Goal: Information Seeking & Learning: Learn about a topic

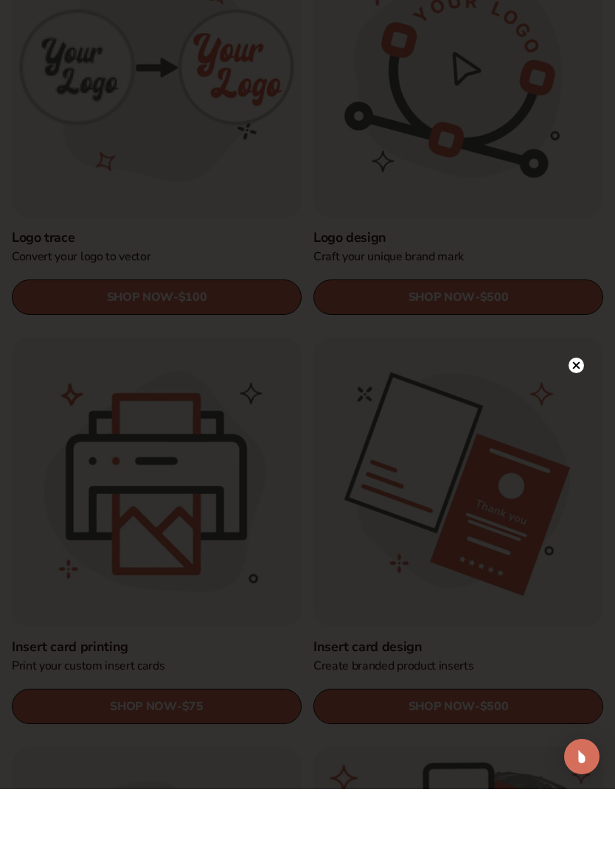
scroll to position [514, 0]
click at [581, 212] on div at bounding box center [576, 225] width 15 height 26
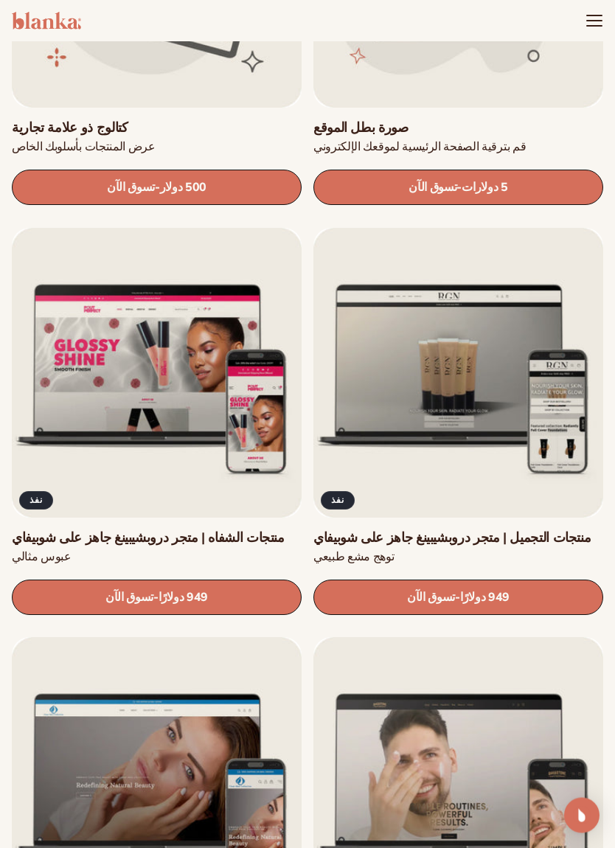
scroll to position [3133, 0]
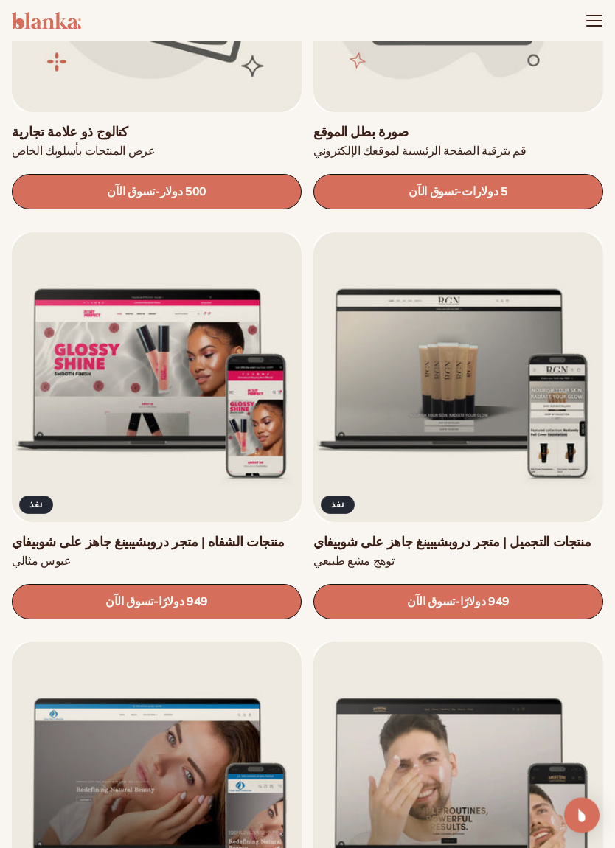
click at [577, 598] on link "تسوق الآن - السعر العادي 949 دولارًا Sale price $949 Regular price Unit price /…" at bounding box center [459, 602] width 290 height 35
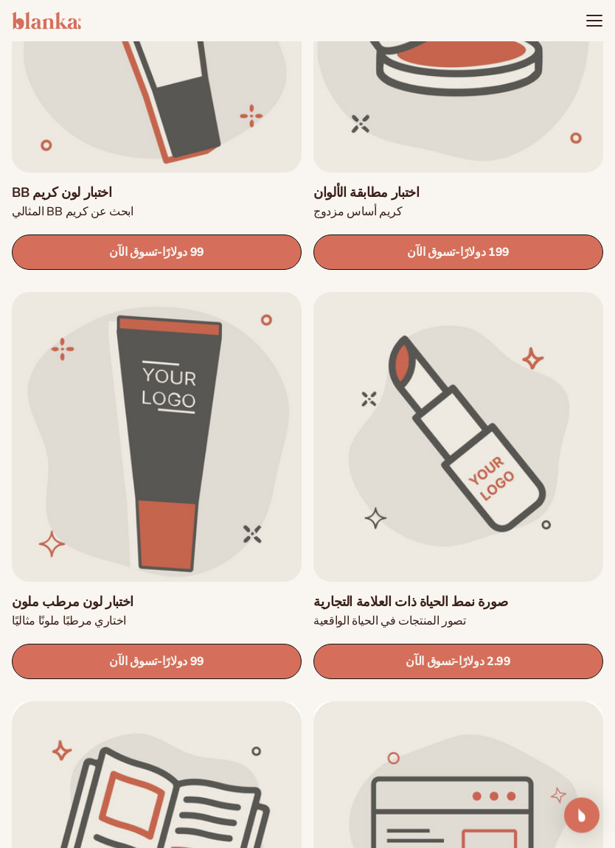
scroll to position [2173, 0]
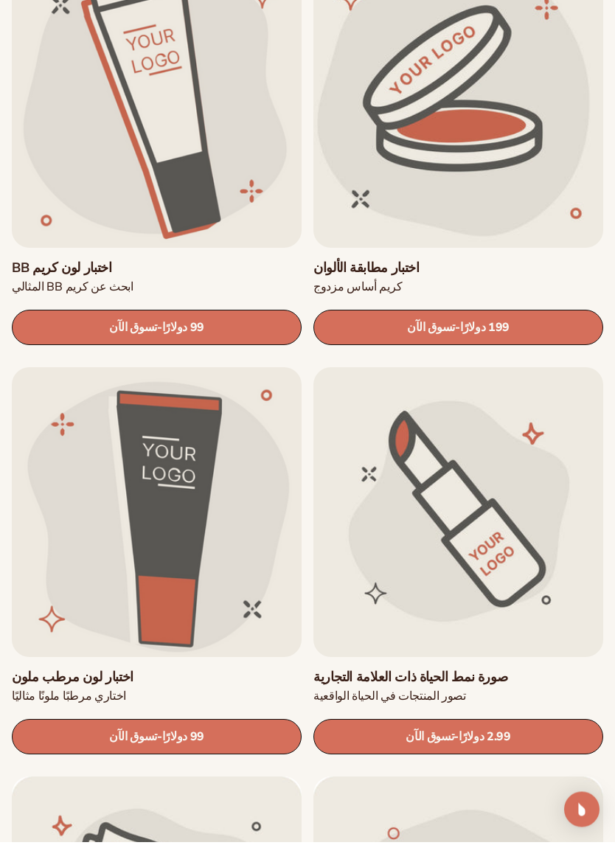
click at [567, 319] on link "تسوق الآن - السعر العادي 199 دولارًا Sale price $199 Regular price Unit price /…" at bounding box center [459, 333] width 290 height 35
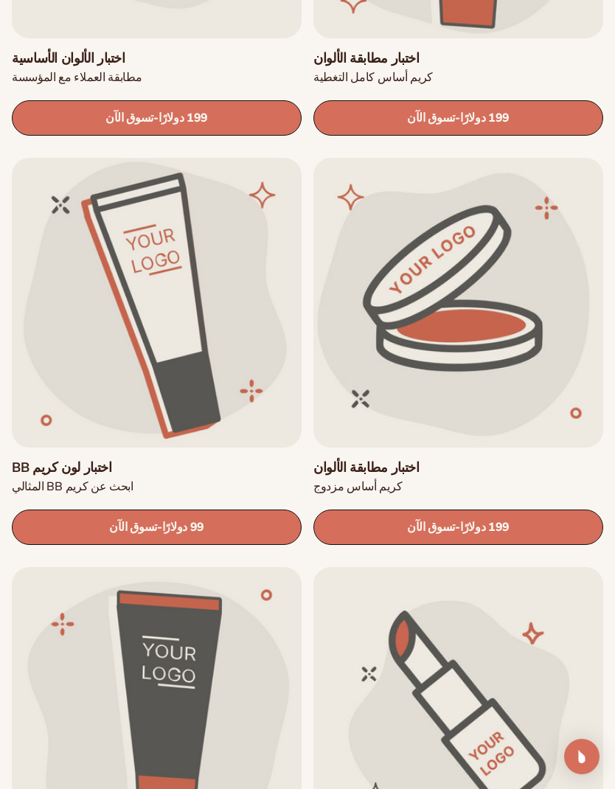
scroll to position [2026, 0]
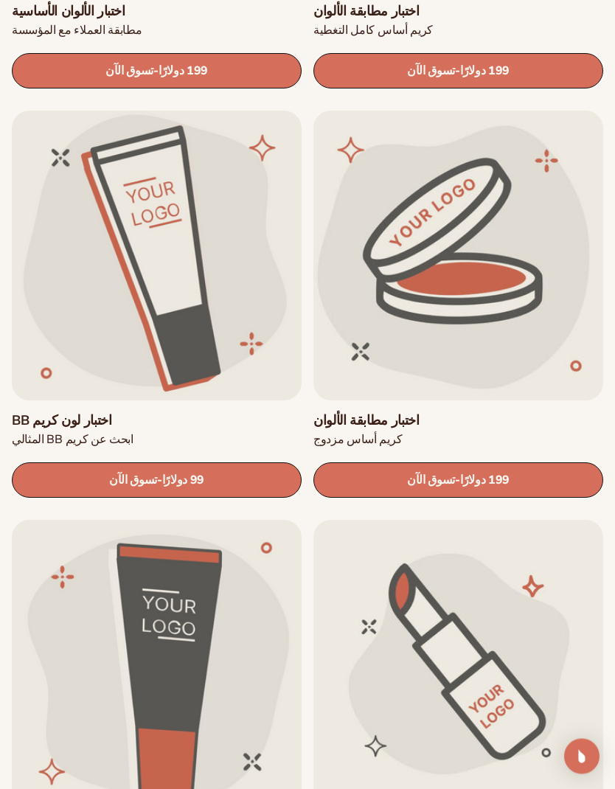
click at [482, 473] on font "199 دولارًا" at bounding box center [484, 481] width 49 height 16
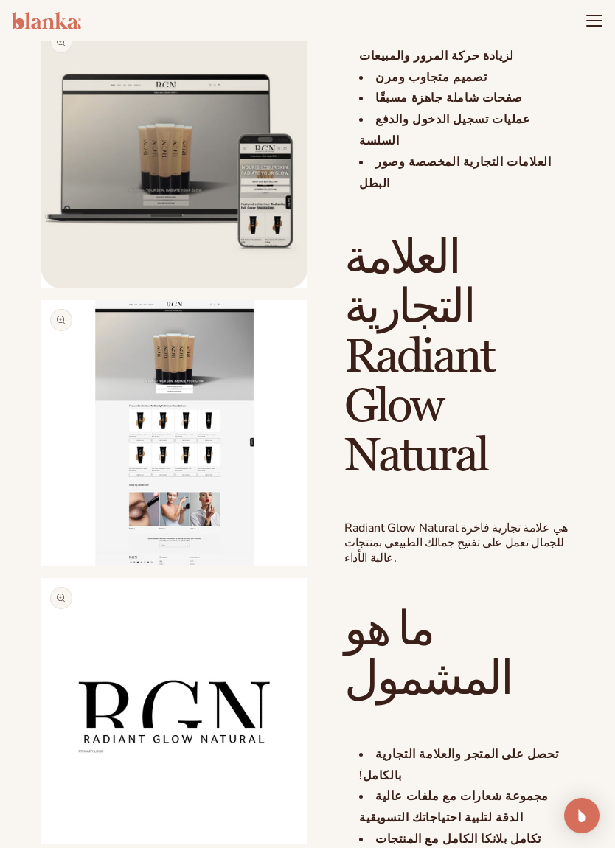
scroll to position [1181, 0]
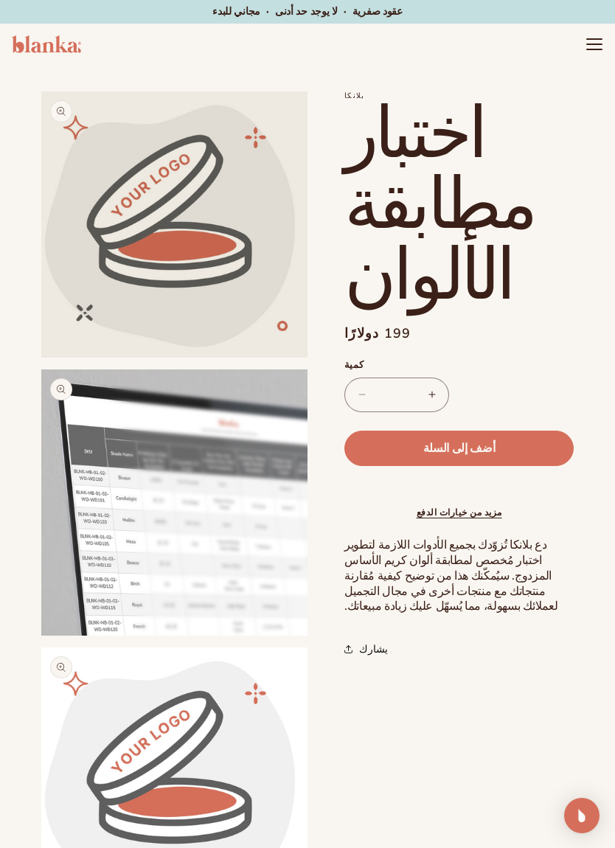
click at [537, 437] on button "أضف إلى السلة" at bounding box center [459, 448] width 229 height 35
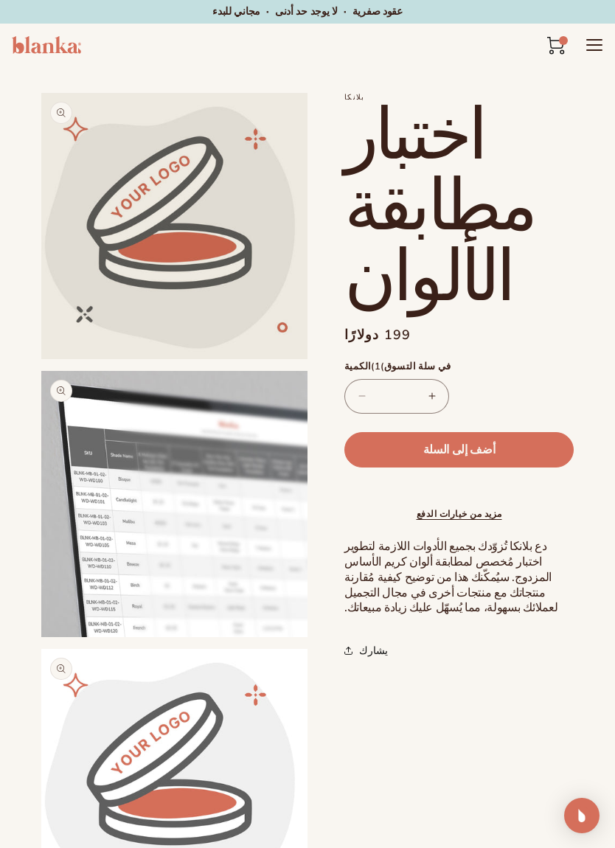
click at [348, 485] on shop-pay-wallet-button at bounding box center [347, 485] width 4 height 16
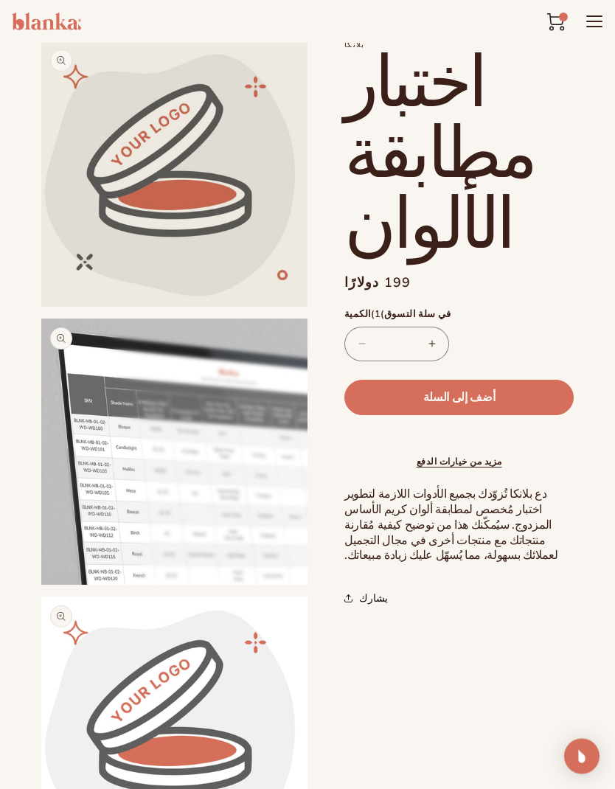
scroll to position [52, 0]
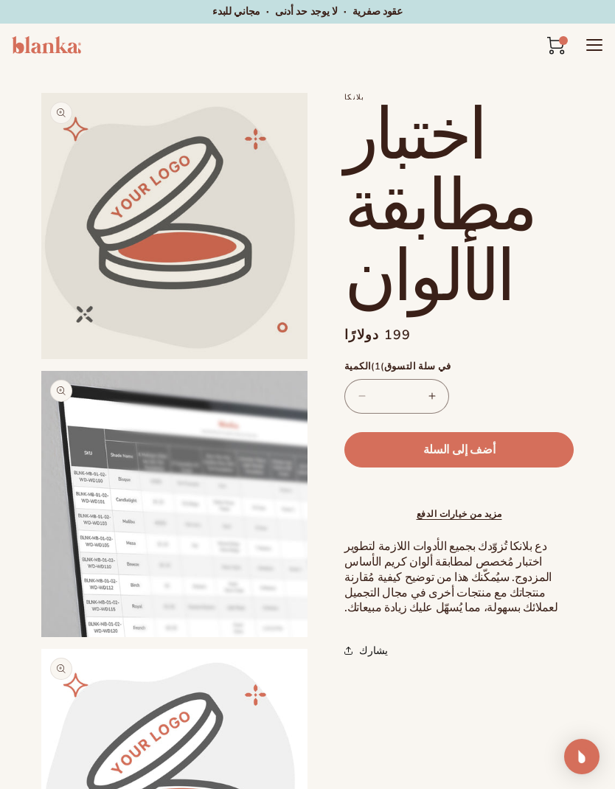
click at [586, 54] on header-drawer "عربة التسوق 1 1 عنصر كتالوج المنتجات" at bounding box center [565, 44] width 77 height 19
click at [597, 52] on icon "قائمة طعام" at bounding box center [595, 45] width 18 height 18
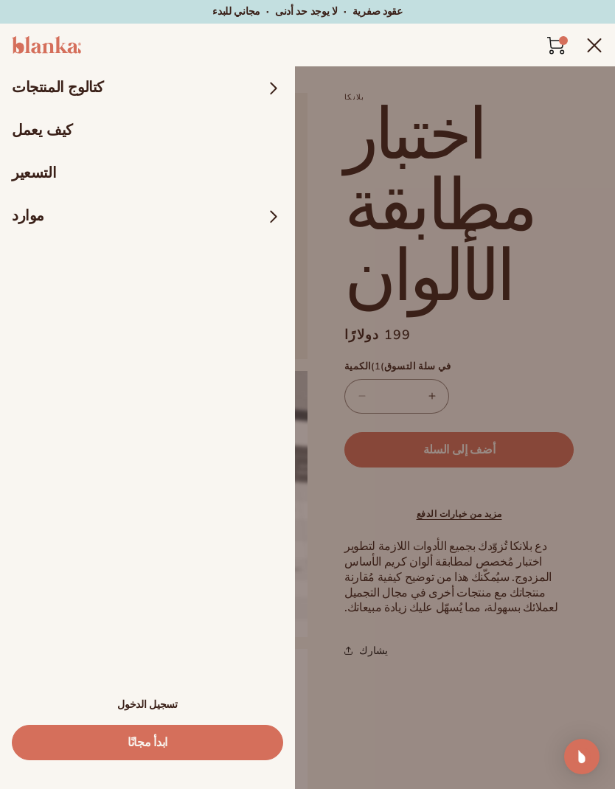
click at [60, 136] on font "كيف يعمل" at bounding box center [42, 130] width 61 height 20
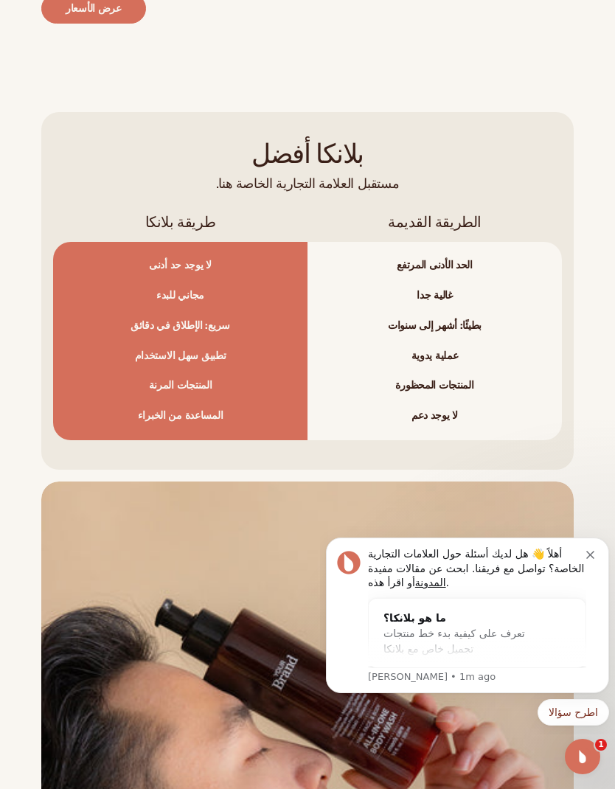
click at [596, 550] on button "رفض الإشعار" at bounding box center [592, 553] width 12 height 12
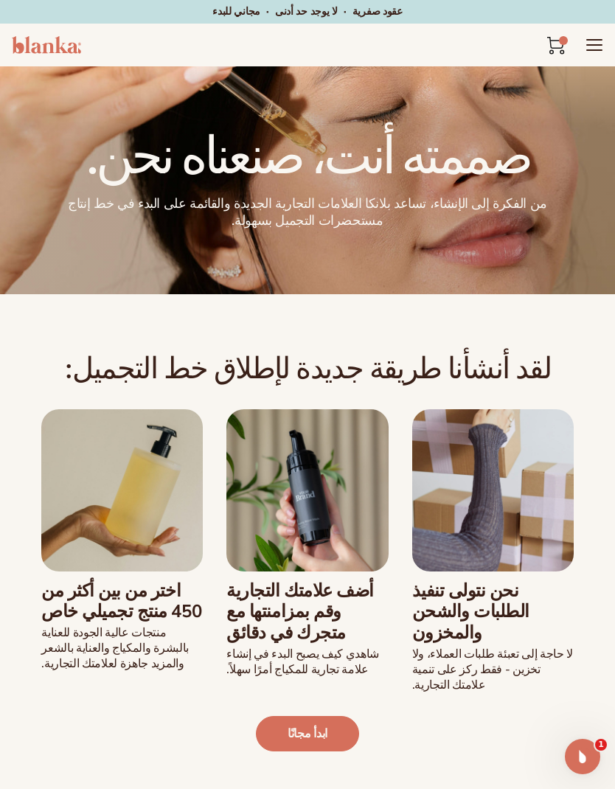
click at [588, 49] on icon "قائمة طعام" at bounding box center [595, 45] width 18 height 18
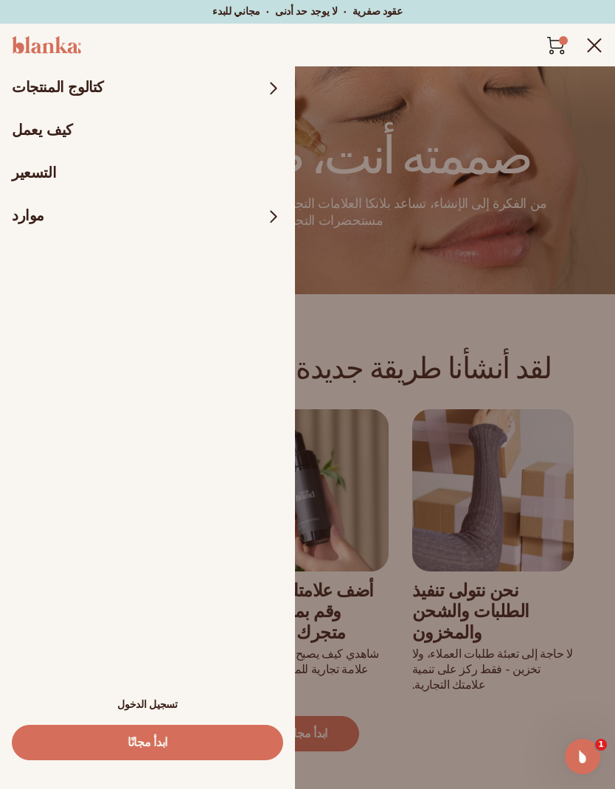
click at [269, 223] on span at bounding box center [273, 216] width 19 height 19
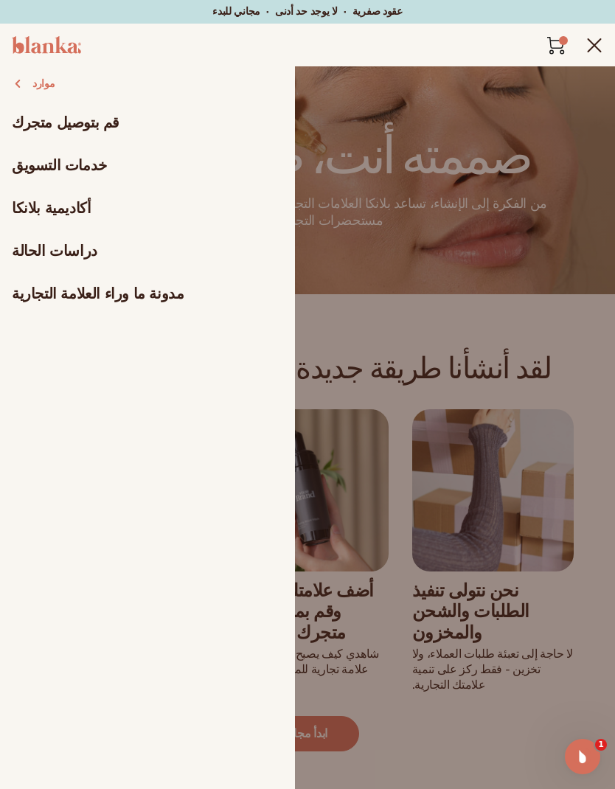
click at [58, 548] on div "موارد قم بتوصيل متجرك خدمات التسويق أكاديمية بلانكا دراسات الحالة مدونة ما وراء…" at bounding box center [147, 428] width 295 height 724
click at [35, 137] on link "قم بتوصيل متجرك" at bounding box center [147, 123] width 295 height 43
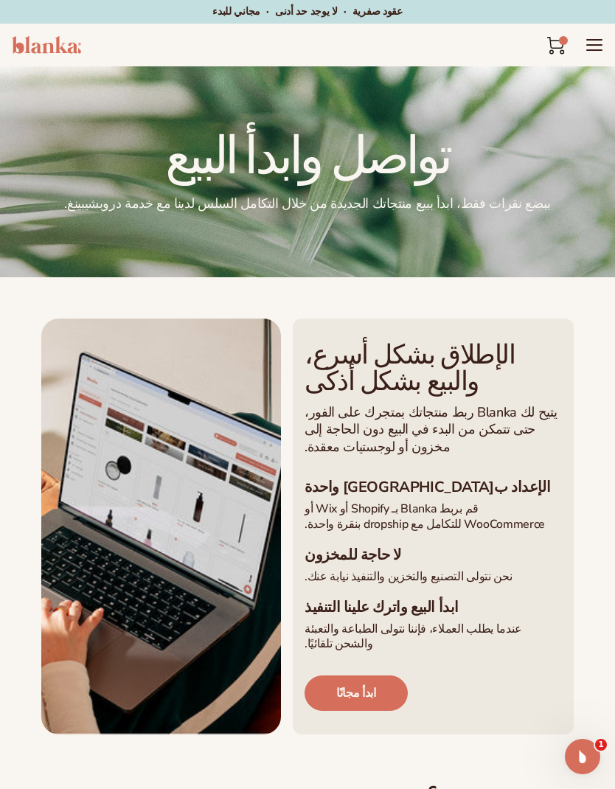
click at [598, 45] on icon "قائمة طعام" at bounding box center [594, 45] width 15 height 0
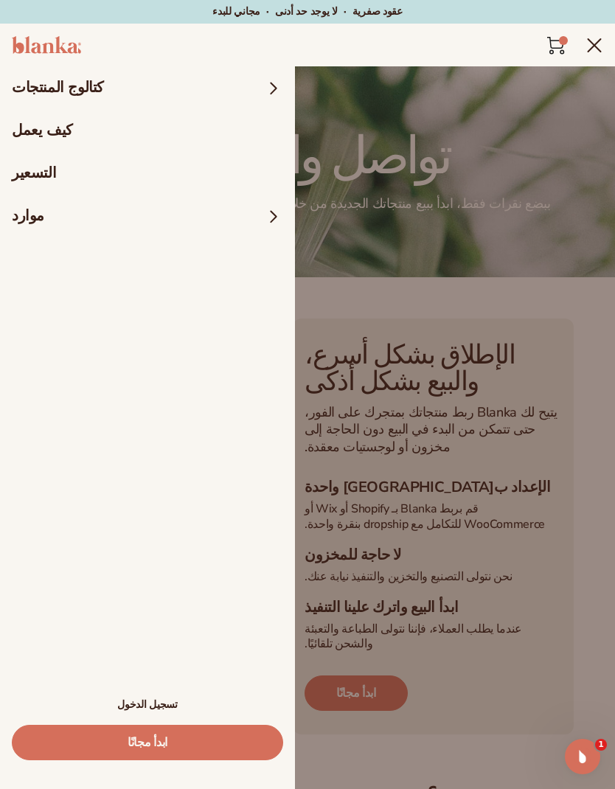
click at [66, 192] on link "التسعير" at bounding box center [147, 173] width 295 height 43
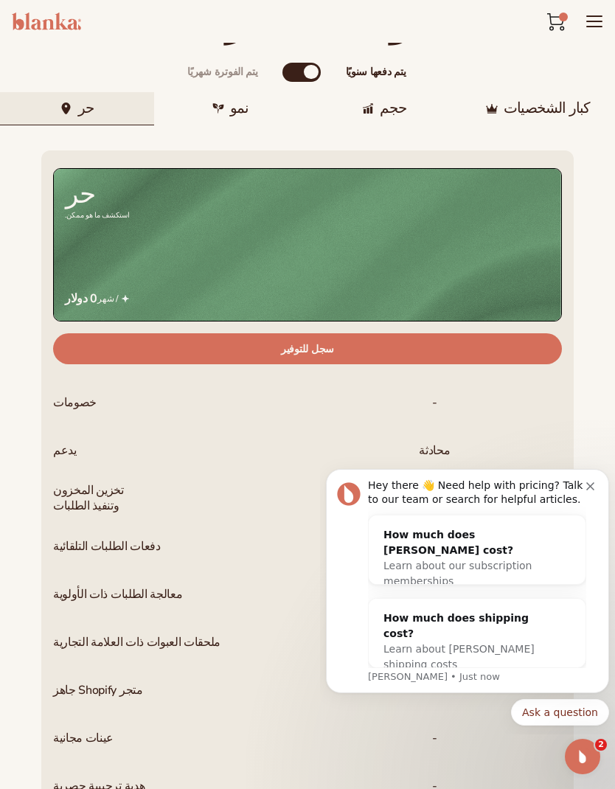
click at [595, 481] on button "Dismiss notification" at bounding box center [592, 485] width 12 height 12
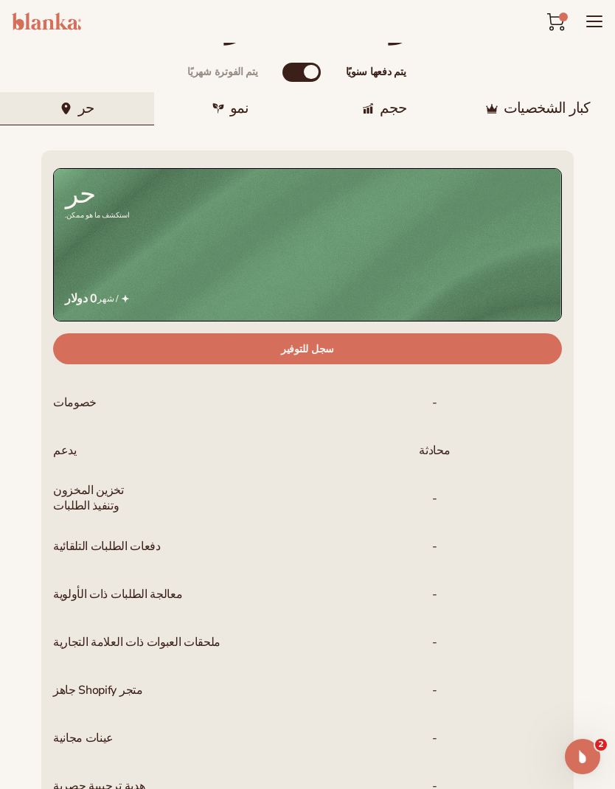
click at [201, 124] on div "نمو" at bounding box center [231, 108] width 154 height 33
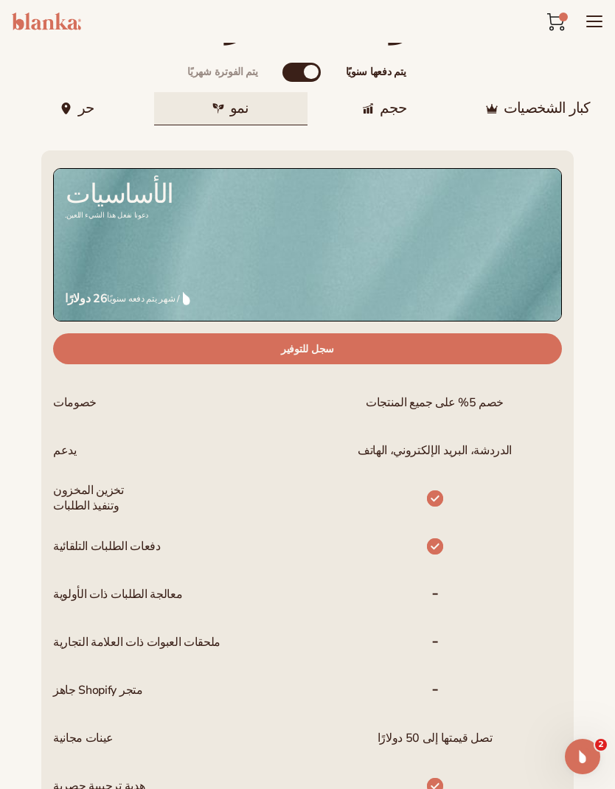
click at [409, 124] on div "حجم" at bounding box center [385, 108] width 154 height 33
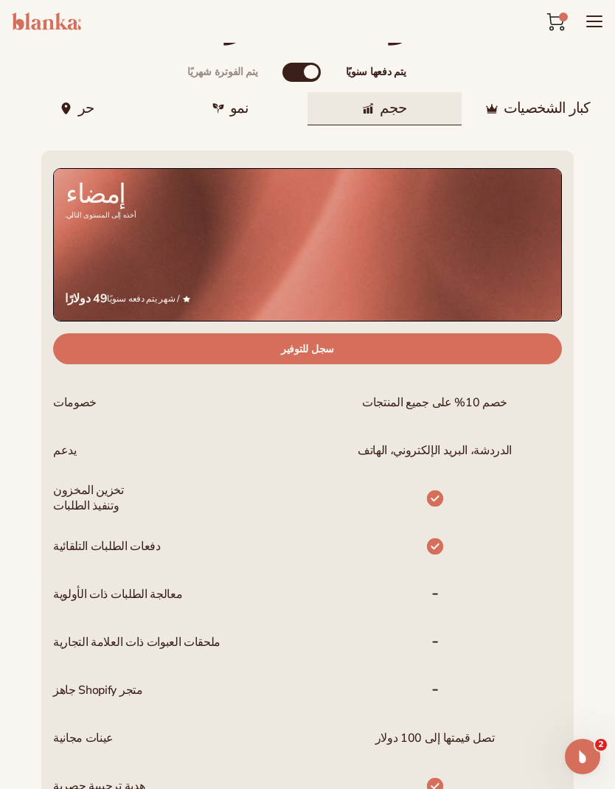
click at [574, 113] on font "كبار الشخصيات" at bounding box center [547, 108] width 87 height 18
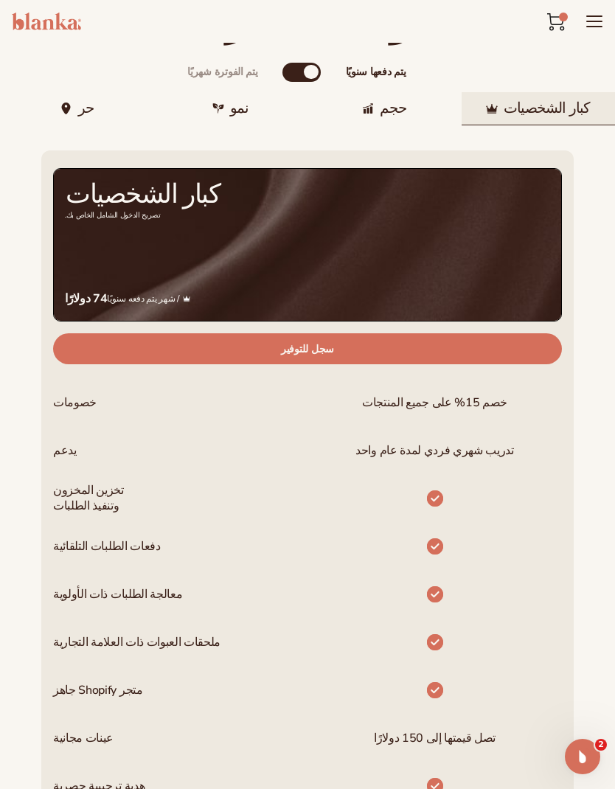
click at [250, 110] on div "نمو" at bounding box center [231, 108] width 154 height 33
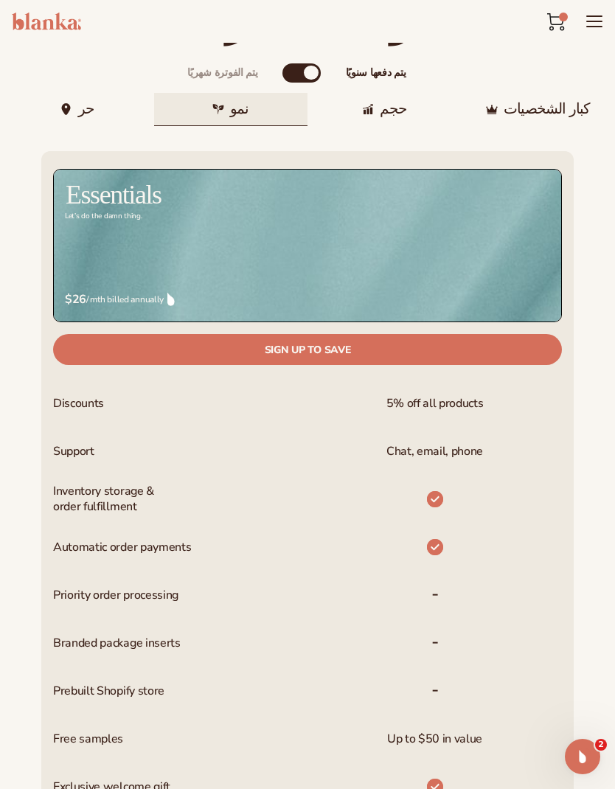
scroll to position [356, 0]
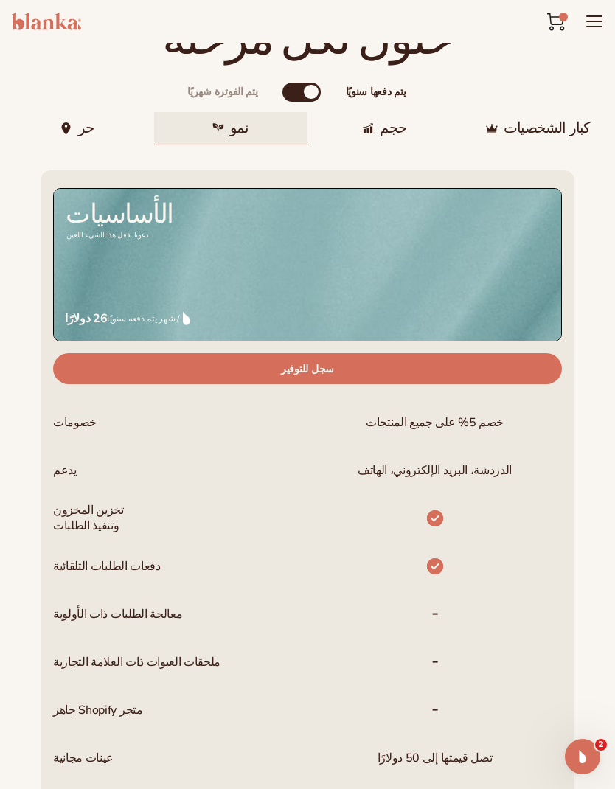
click at [69, 131] on img at bounding box center [66, 128] width 12 height 12
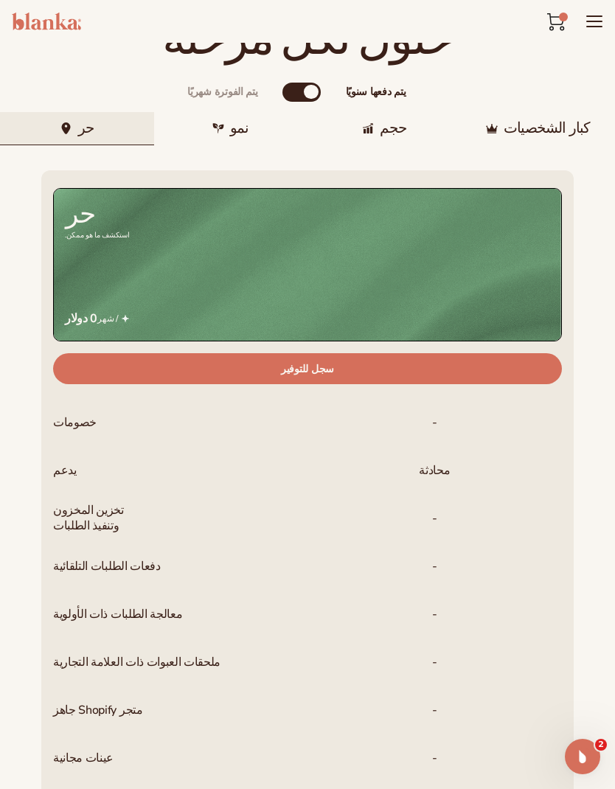
click at [215, 119] on div "نمو" at bounding box center [231, 128] width 154 height 33
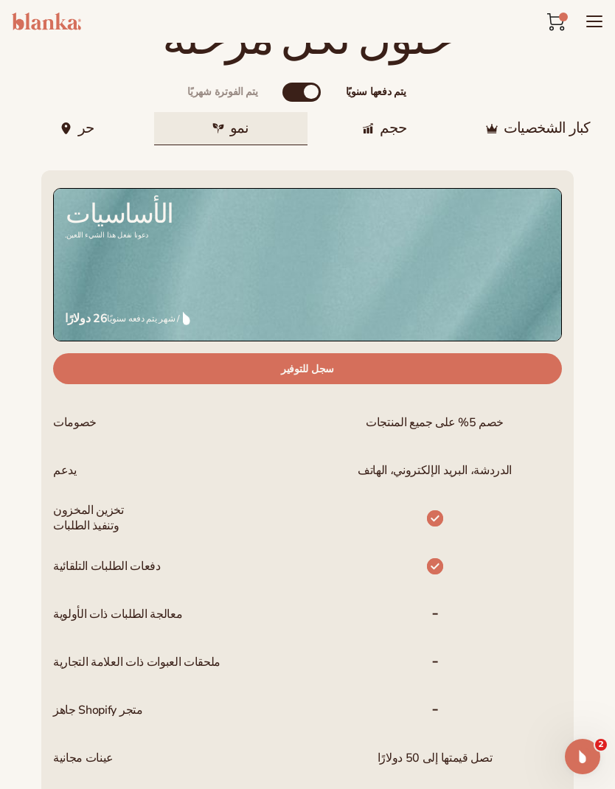
click at [97, 112] on div "حر" at bounding box center [77, 128] width 154 height 33
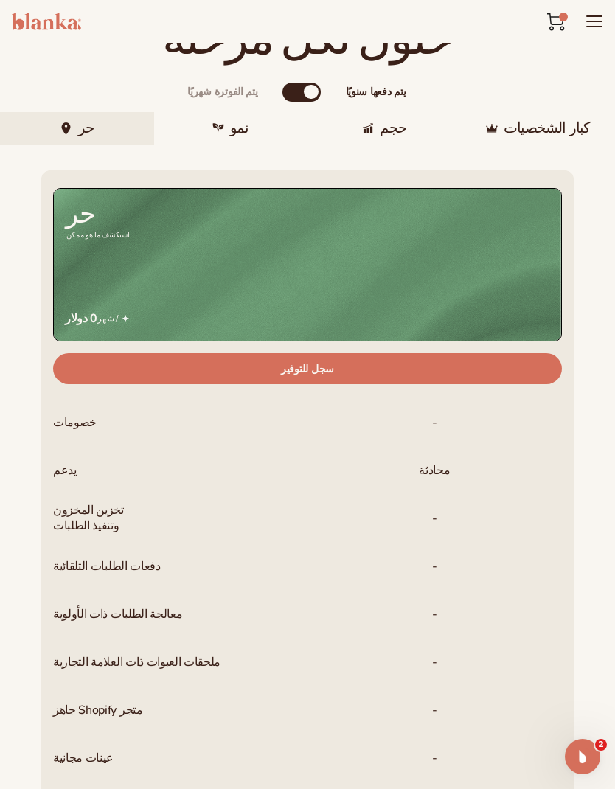
click at [264, 141] on div "نمو" at bounding box center [231, 128] width 154 height 33
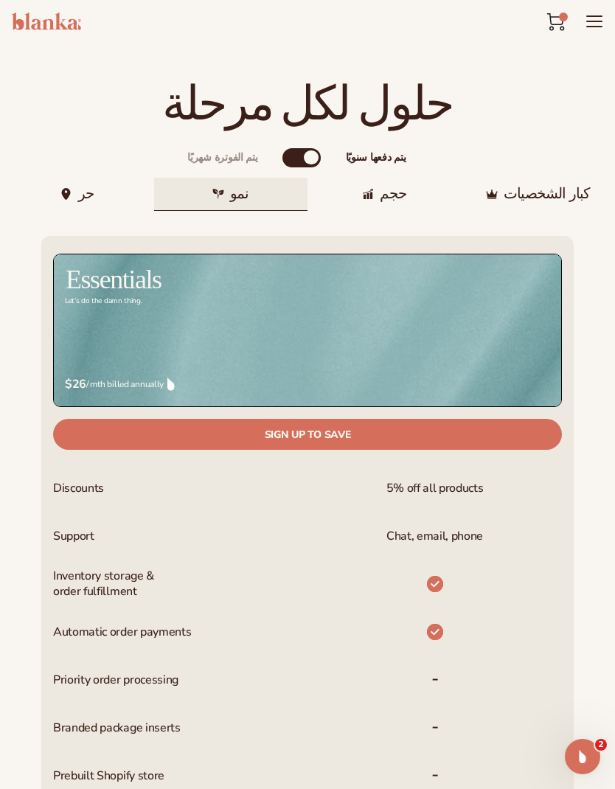
scroll to position [274, 0]
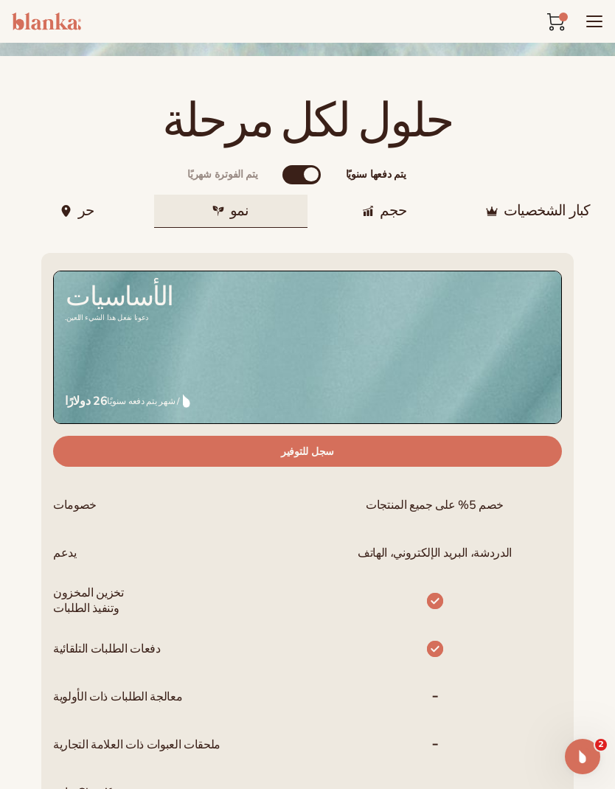
click at [390, 214] on font "حجم" at bounding box center [393, 210] width 27 height 18
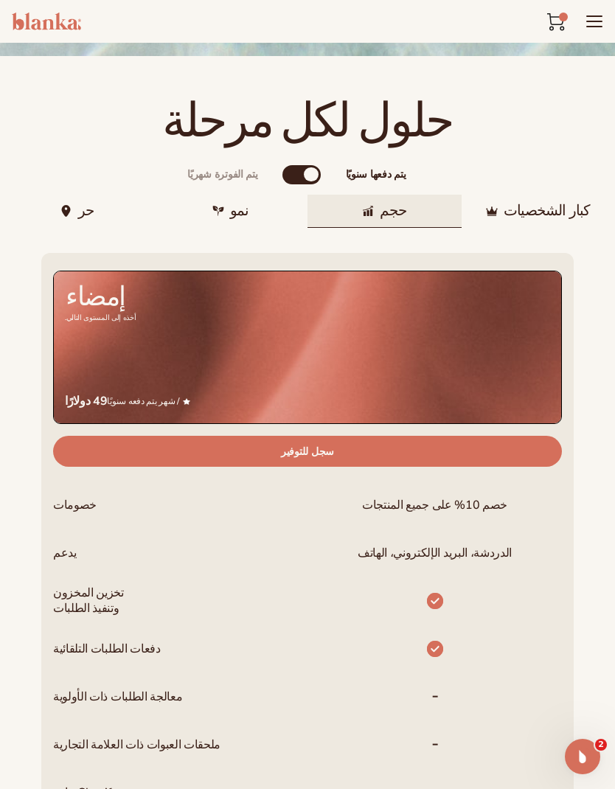
click at [288, 177] on div "يتم الفوترة شهريًا" at bounding box center [290, 174] width 15 height 15
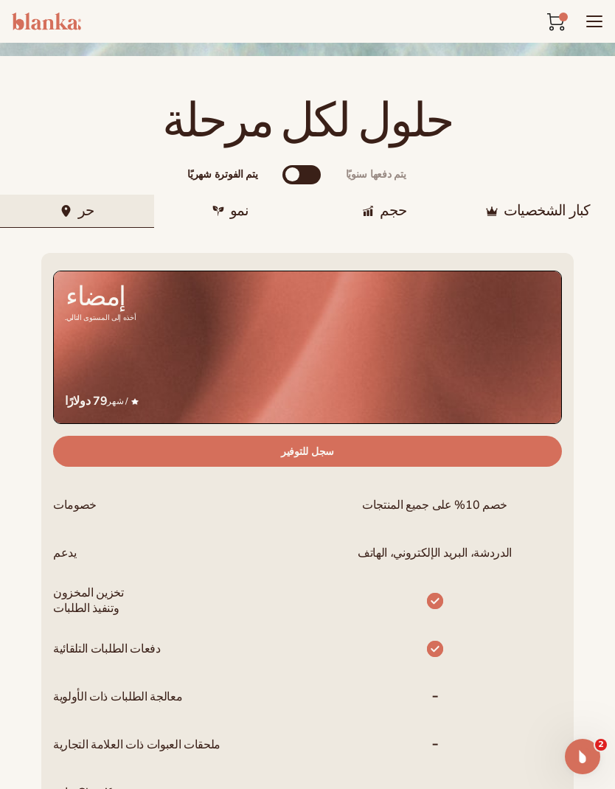
click at [302, 180] on div "يتم الفوترة شهريًا يتم دفعها سنويًا" at bounding box center [302, 174] width 38 height 19
click at [303, 181] on div "يتم الفوترة شهريًا يتم دفعها سنويًا" at bounding box center [302, 174] width 38 height 19
click at [312, 172] on div "يتم دفعها سنويًا" at bounding box center [314, 174] width 15 height 15
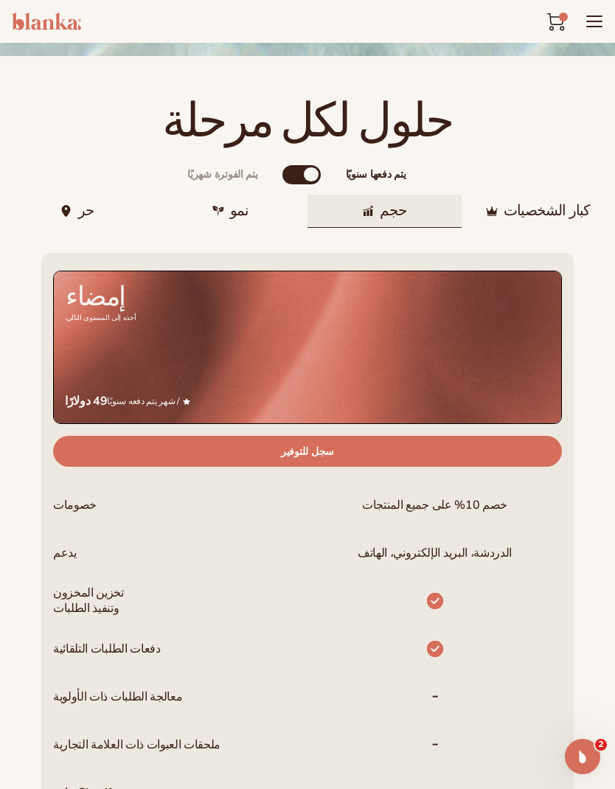
click at [309, 173] on div "يتم دفعها سنويًا" at bounding box center [311, 174] width 15 height 15
click at [294, 168] on div "يتم الفوترة شهريًا" at bounding box center [290, 174] width 15 height 15
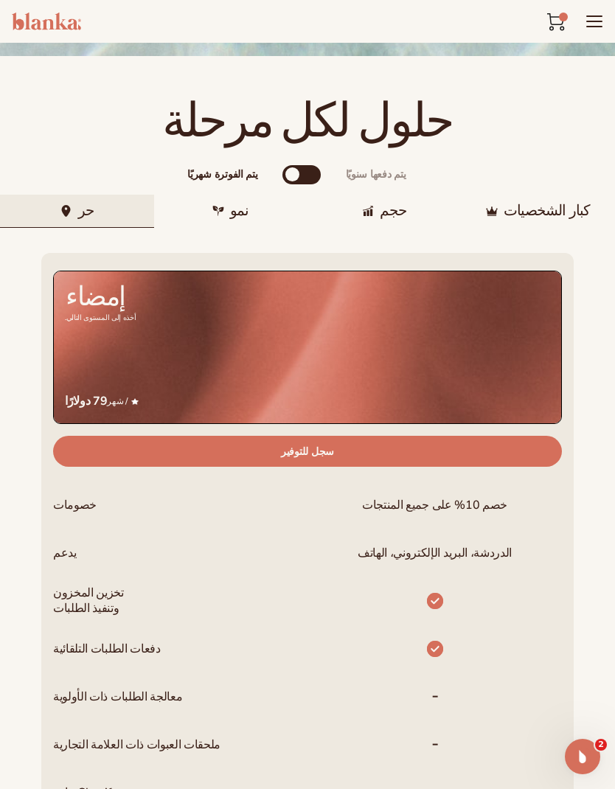
click at [303, 179] on div "يتم الفوترة شهريًا يتم دفعها سنويًا" at bounding box center [302, 174] width 38 height 19
click at [302, 180] on div "يتم الفوترة شهريًا يتم دفعها سنويًا" at bounding box center [302, 174] width 38 height 19
click at [311, 174] on div "يتم دفعها سنويًا" at bounding box center [314, 174] width 15 height 15
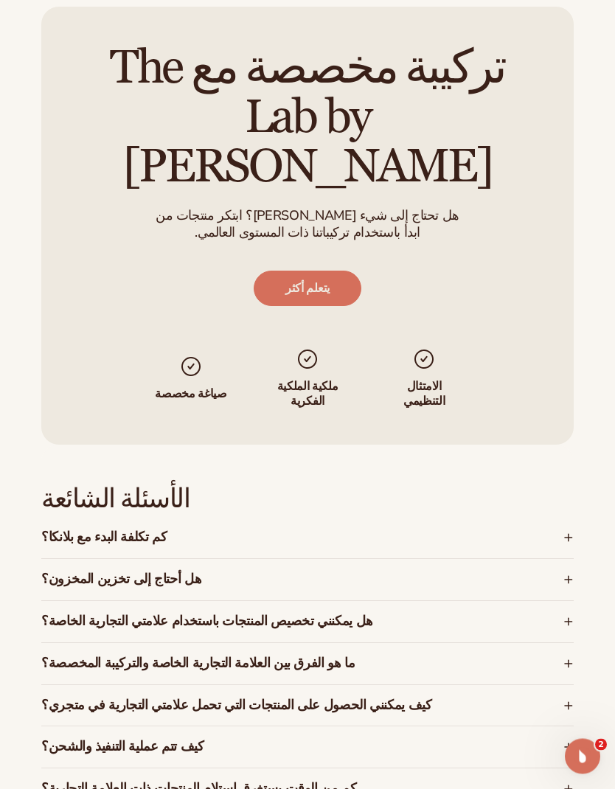
scroll to position [1975, 0]
click at [574, 488] on div "الأسئلة الشائعة كم تكلفة البدء مع بلانكا؟ [PERSON_NAME] offers a free plan so y…" at bounding box center [307, 669] width 615 height 449
click at [573, 517] on div "كم تكلفة البدء مع بلانكا؟" at bounding box center [307, 537] width 533 height 41
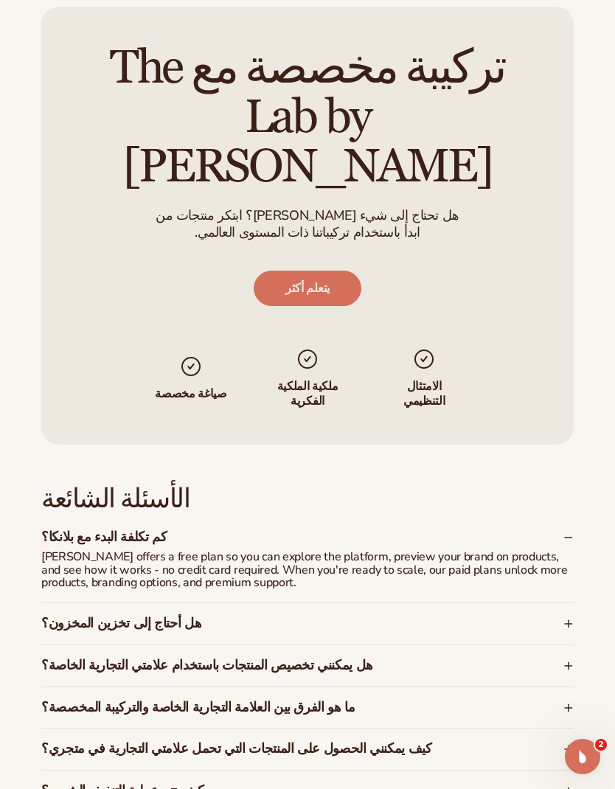
click at [567, 533] on icon at bounding box center [569, 538] width 10 height 10
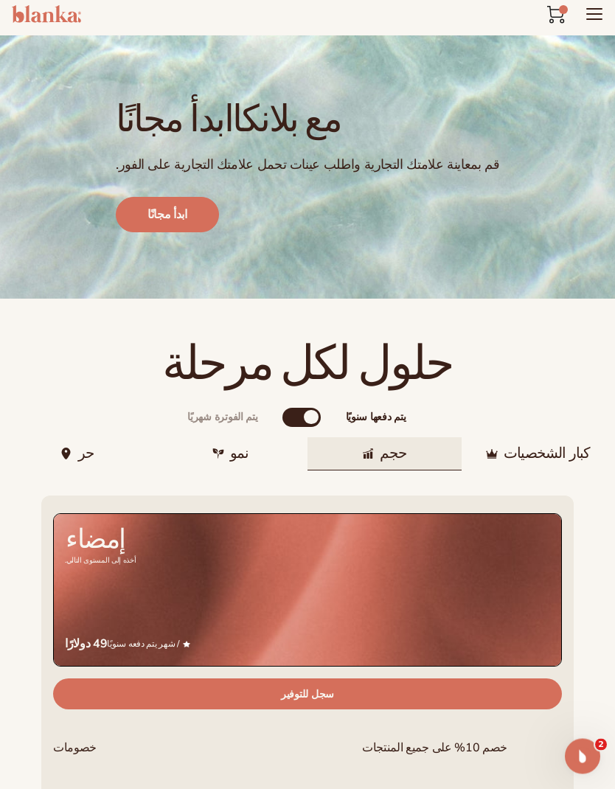
scroll to position [0, 0]
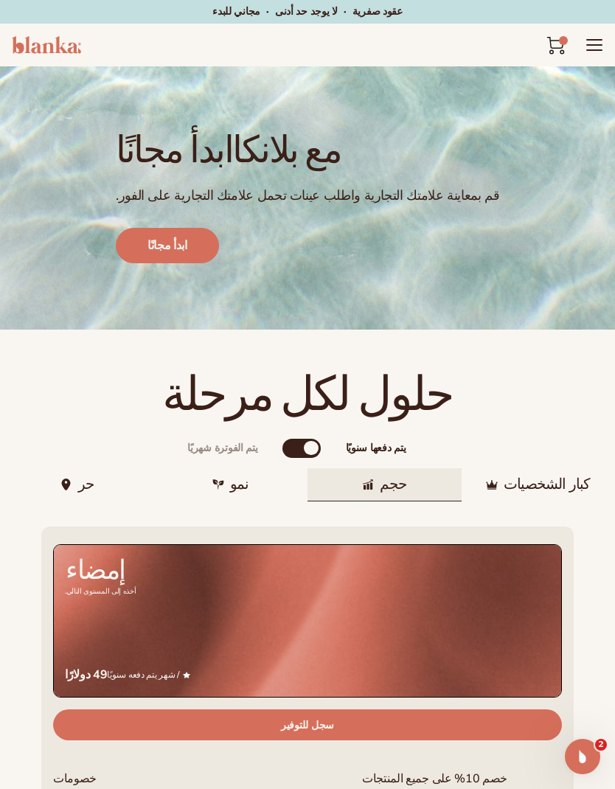
click at [180, 242] on font "ابدأ مجانًا" at bounding box center [168, 246] width 40 height 16
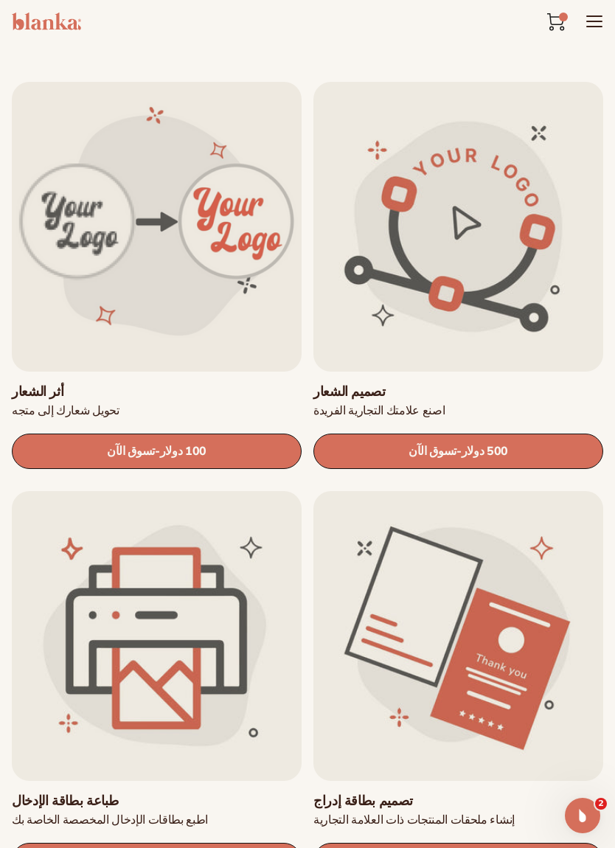
scroll to position [384, 0]
